Goal: Information Seeking & Learning: Check status

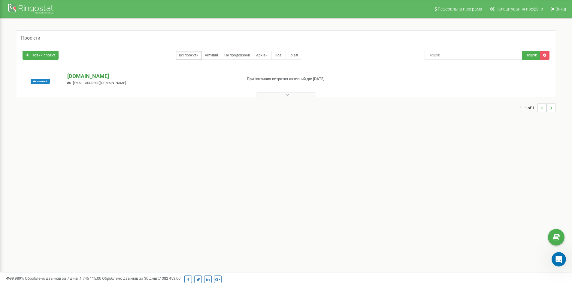
click at [86, 77] on p "[DOMAIN_NAME]" at bounding box center [152, 76] width 170 height 8
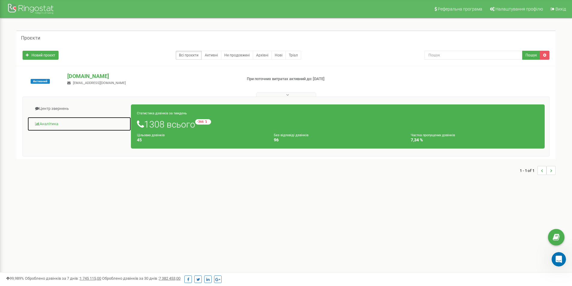
click at [62, 123] on link "Аналiтика" at bounding box center [79, 124] width 104 height 15
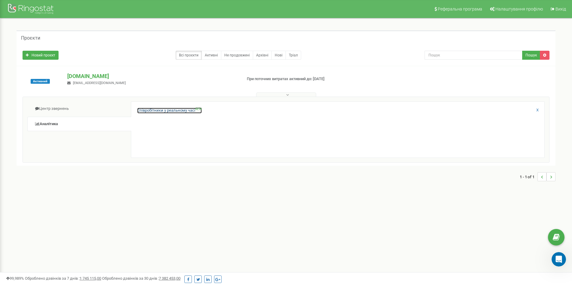
click at [168, 112] on link "Співробітники у реальному часі NEW" at bounding box center [169, 111] width 65 height 6
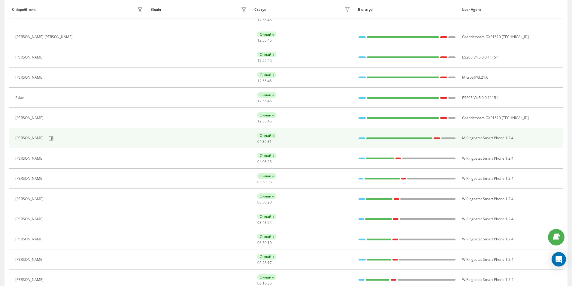
scroll to position [240, 0]
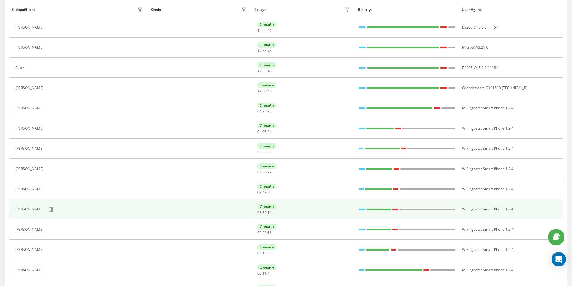
click at [116, 207] on div "[PERSON_NAME]" at bounding box center [79, 209] width 129 height 10
click at [49, 210] on icon at bounding box center [51, 209] width 5 height 5
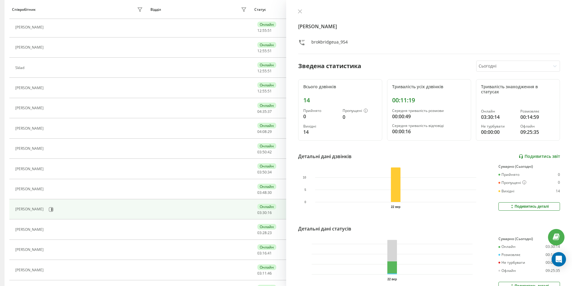
scroll to position [32, 0]
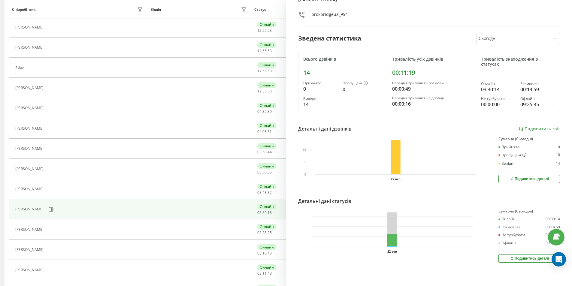
click at [525, 177] on div "Подивитись деталі" at bounding box center [528, 179] width 39 height 5
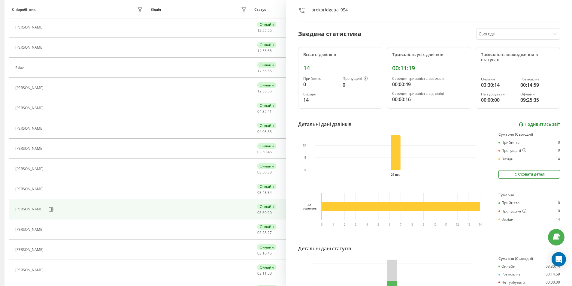
click at [527, 125] on link "Подивитись звіт" at bounding box center [538, 124] width 41 height 5
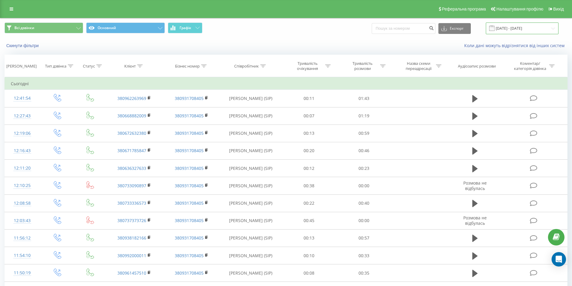
click at [520, 29] on input "[DATE] - [DATE]" at bounding box center [522, 29] width 73 height 12
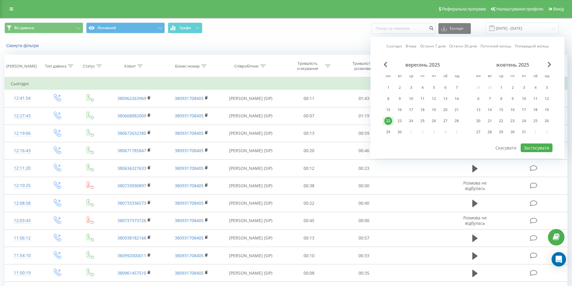
click at [389, 99] on div "8" at bounding box center [388, 99] width 8 height 8
click at [530, 147] on button "Застосувати" at bounding box center [537, 147] width 32 height 9
type input "[DATE] - [DATE]"
